Goal: Task Accomplishment & Management: Use online tool/utility

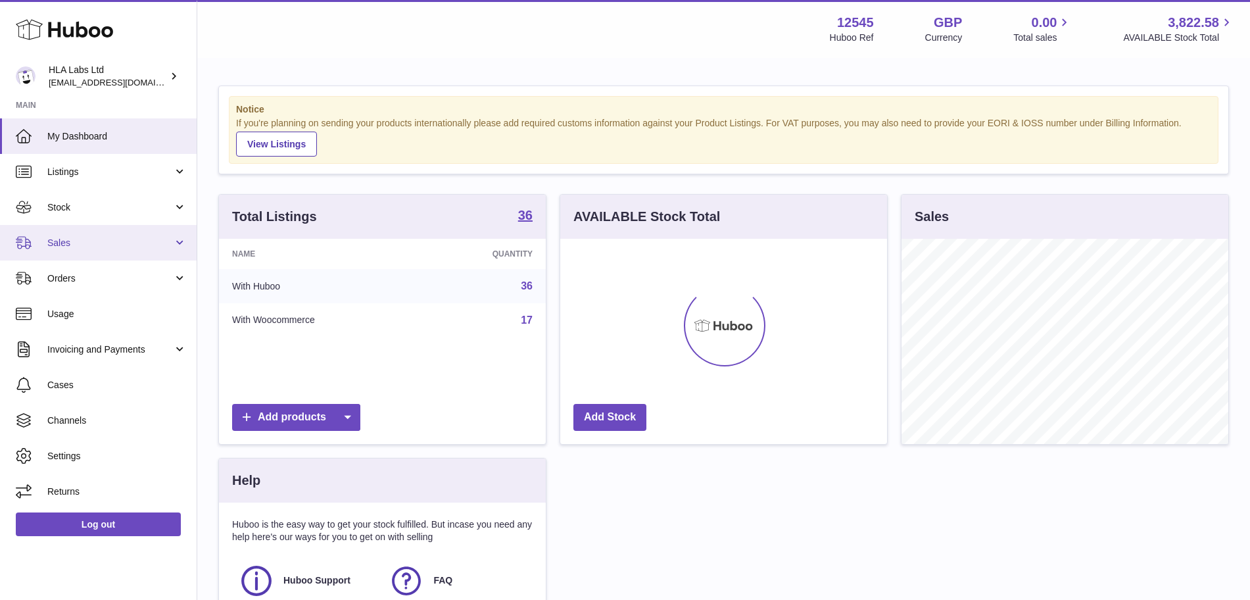
scroll to position [205, 327]
click at [92, 239] on span "Sales" at bounding box center [110, 243] width 126 height 12
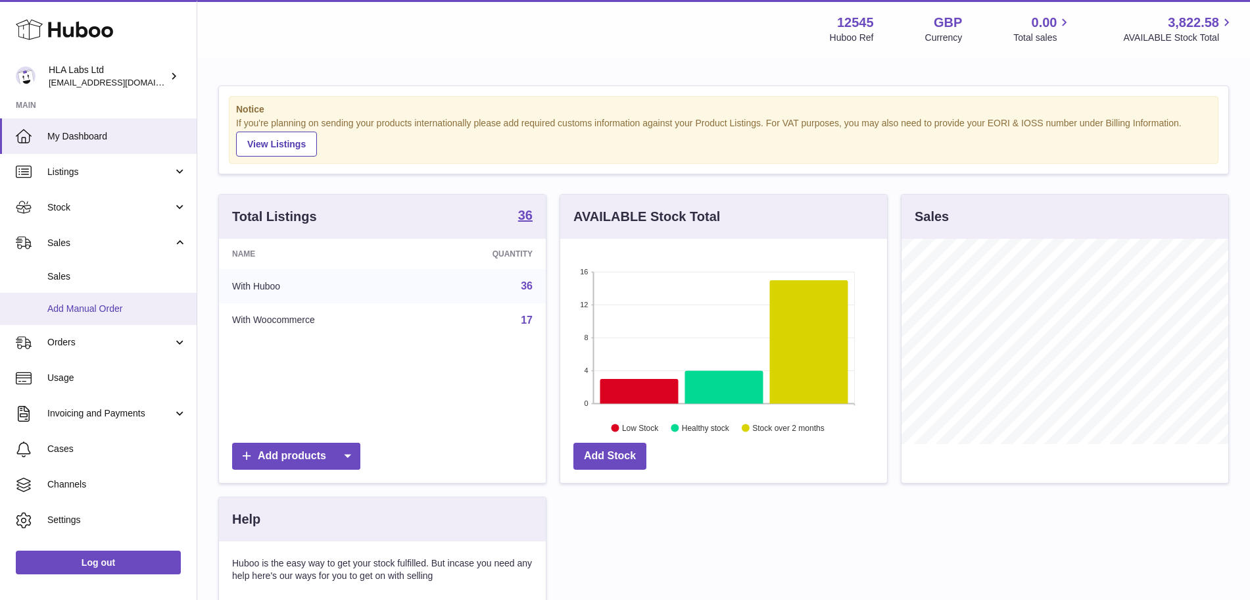
click at [128, 310] on span "Add Manual Order" at bounding box center [116, 308] width 139 height 12
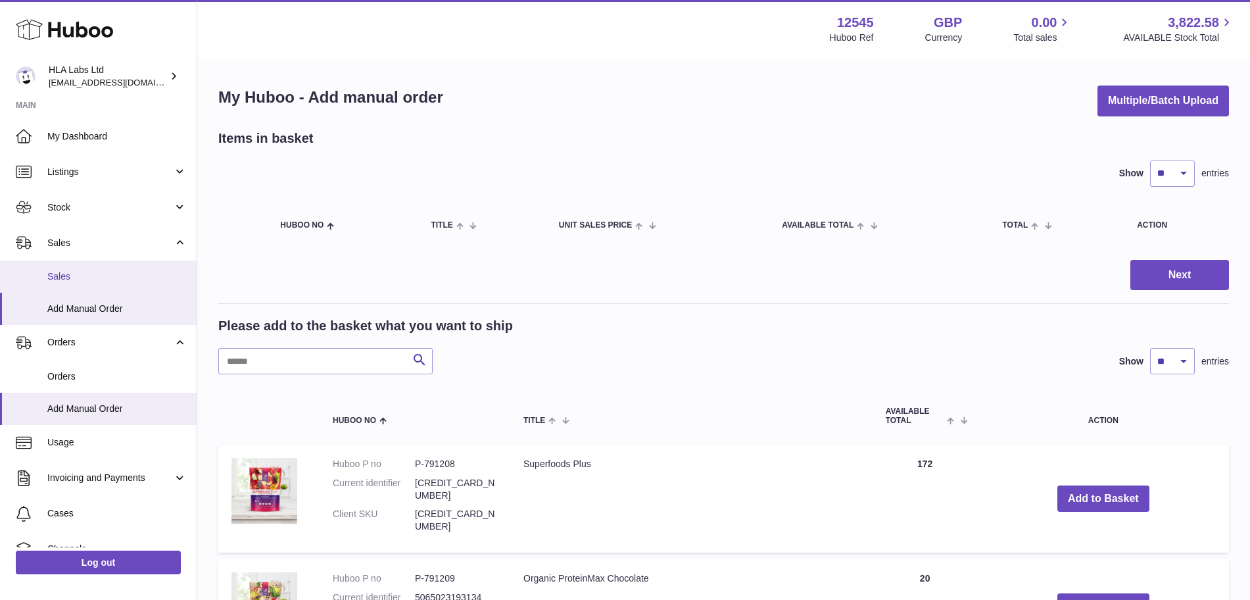
click at [131, 277] on span "Sales" at bounding box center [116, 276] width 139 height 12
